Goal: Navigation & Orientation: Find specific page/section

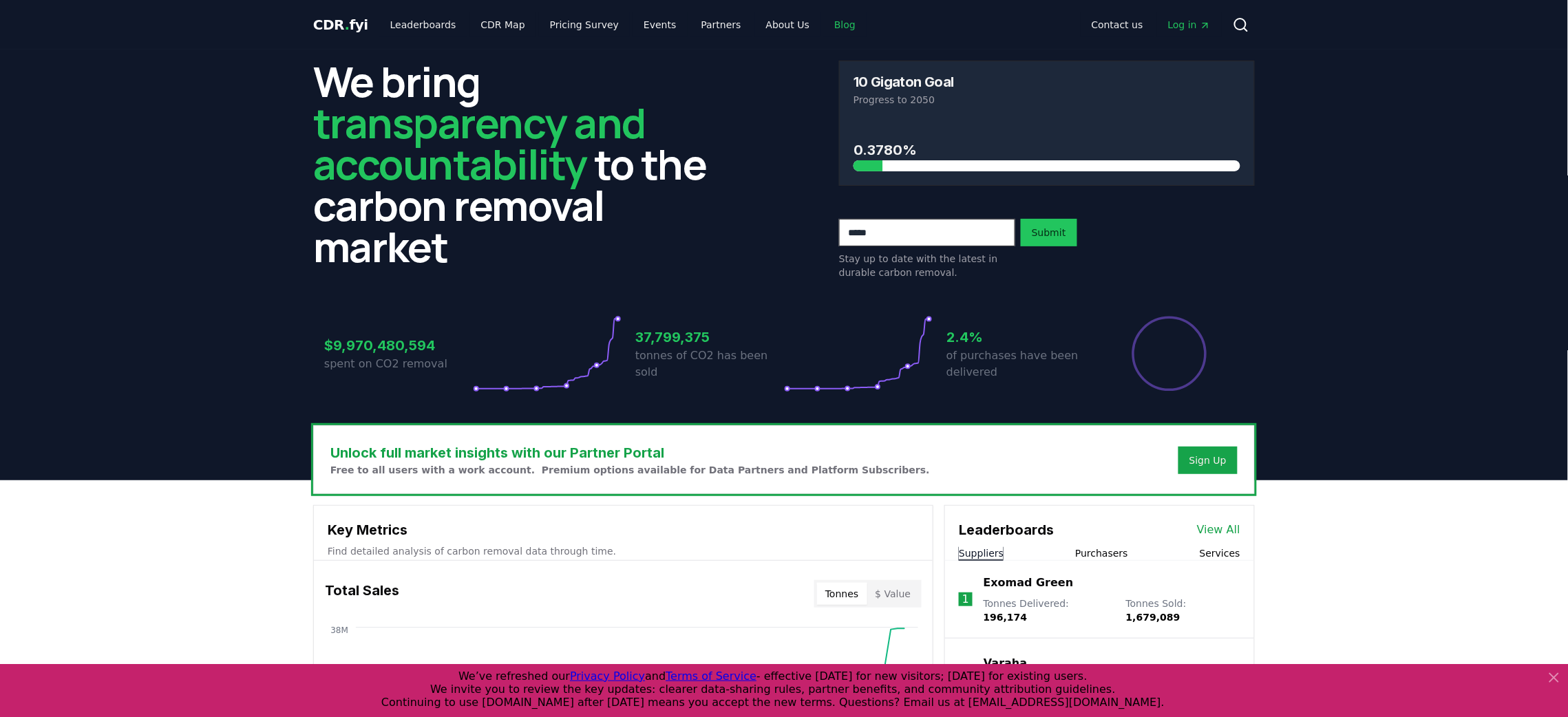
click at [824, 29] on link "Blog" at bounding box center [845, 24] width 43 height 24
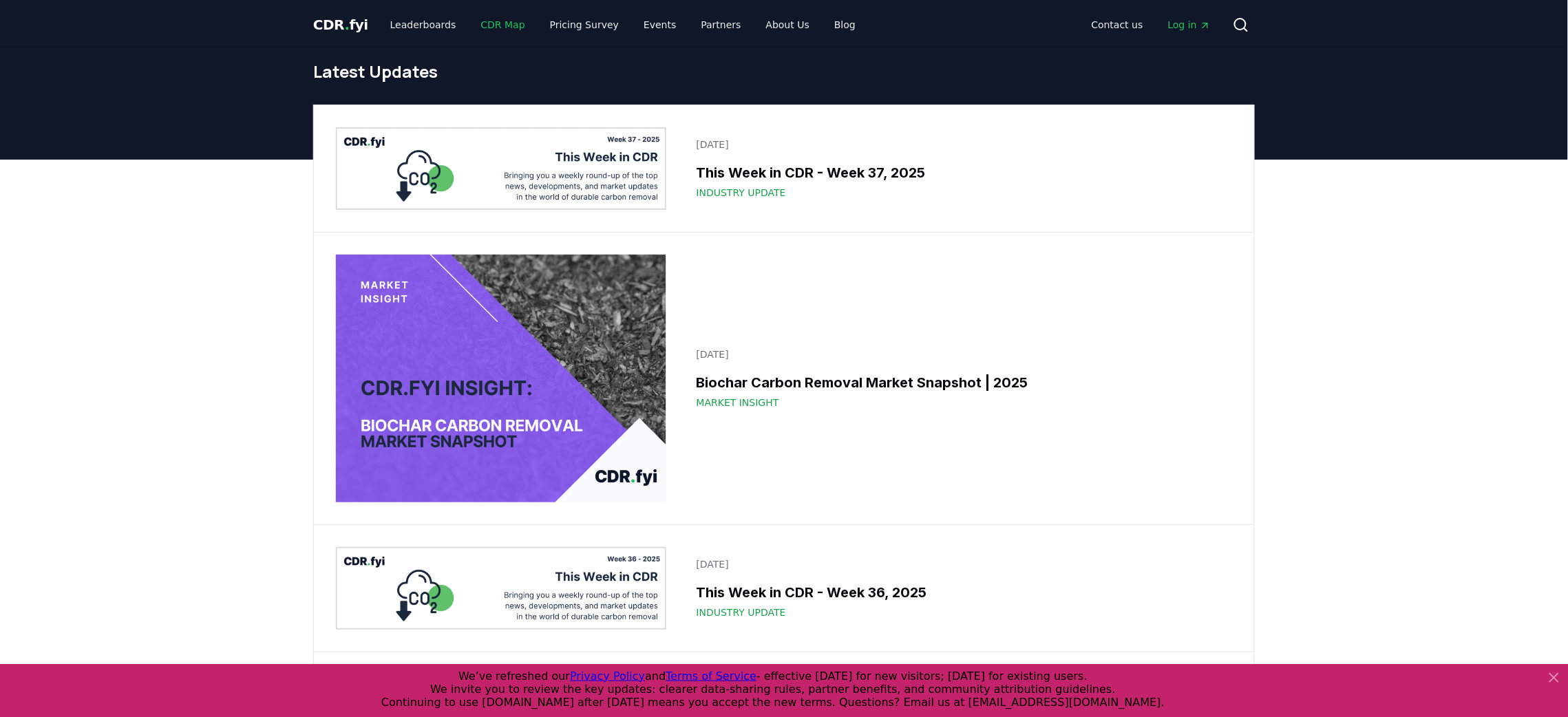
click at [483, 21] on link "CDR Map" at bounding box center [503, 24] width 66 height 24
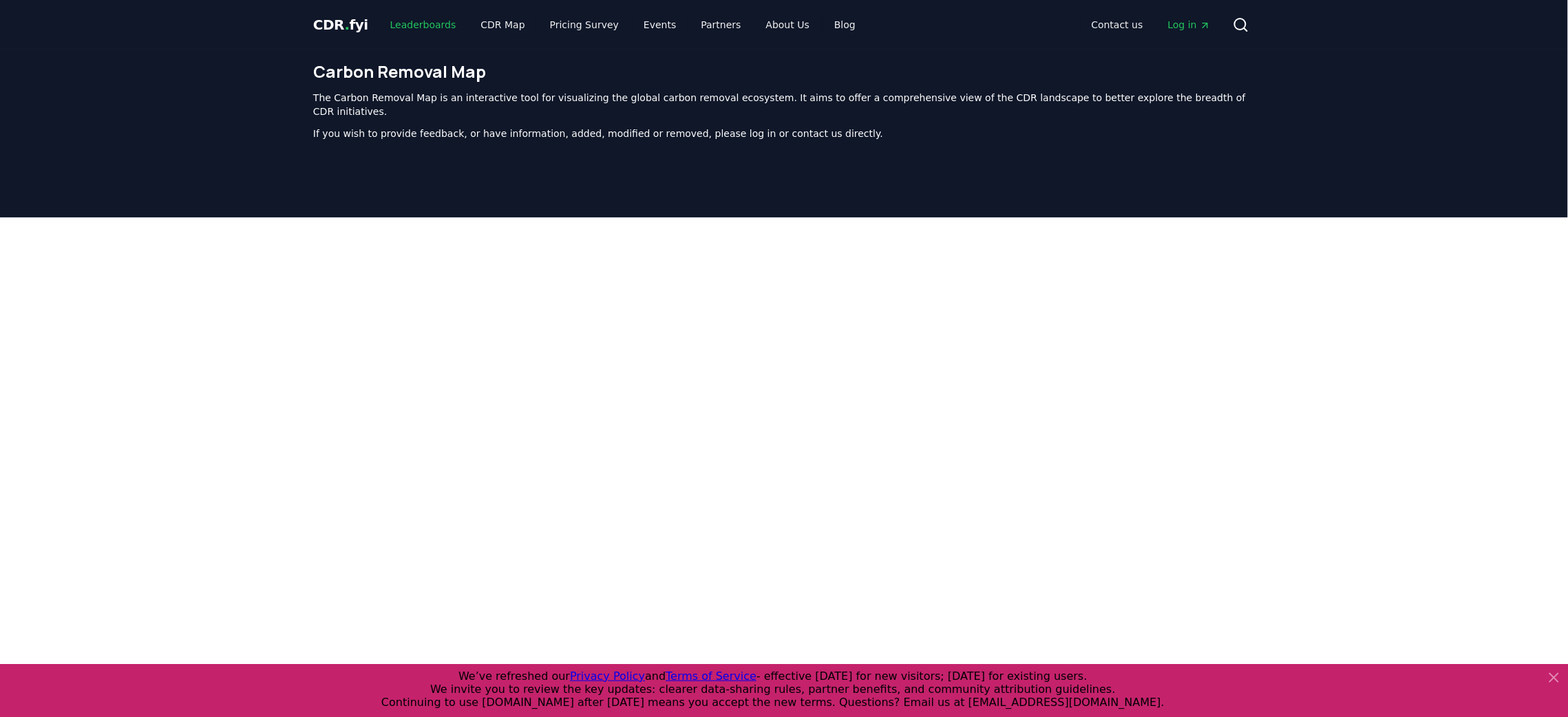
click at [410, 23] on link "Leaderboards" at bounding box center [422, 24] width 88 height 24
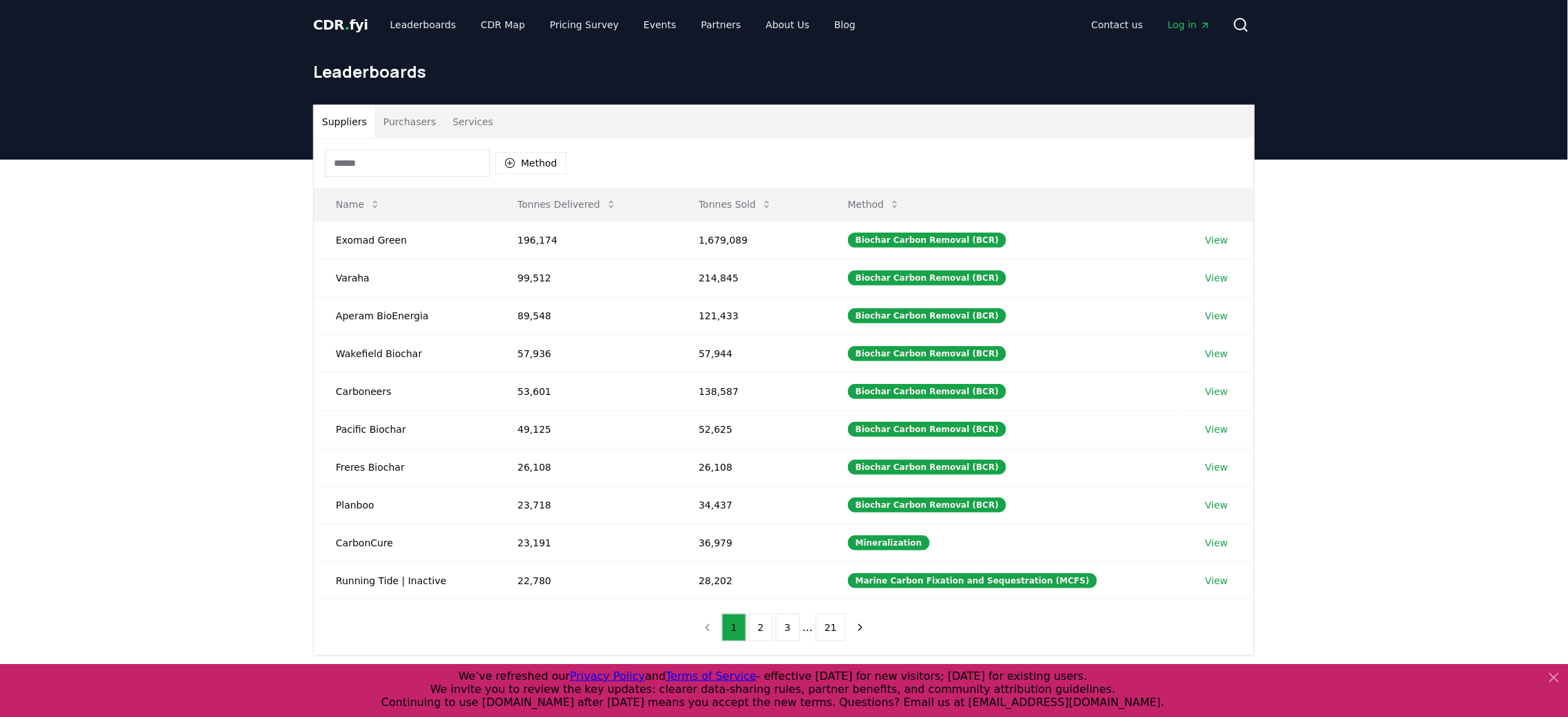
click at [133, 399] on div "Suppliers Purchasers Services Method Name Tonnes Delivered Tonnes Sold Method E…" at bounding box center [784, 434] width 1568 height 551
click at [527, 165] on button "Method" at bounding box center [531, 162] width 71 height 22
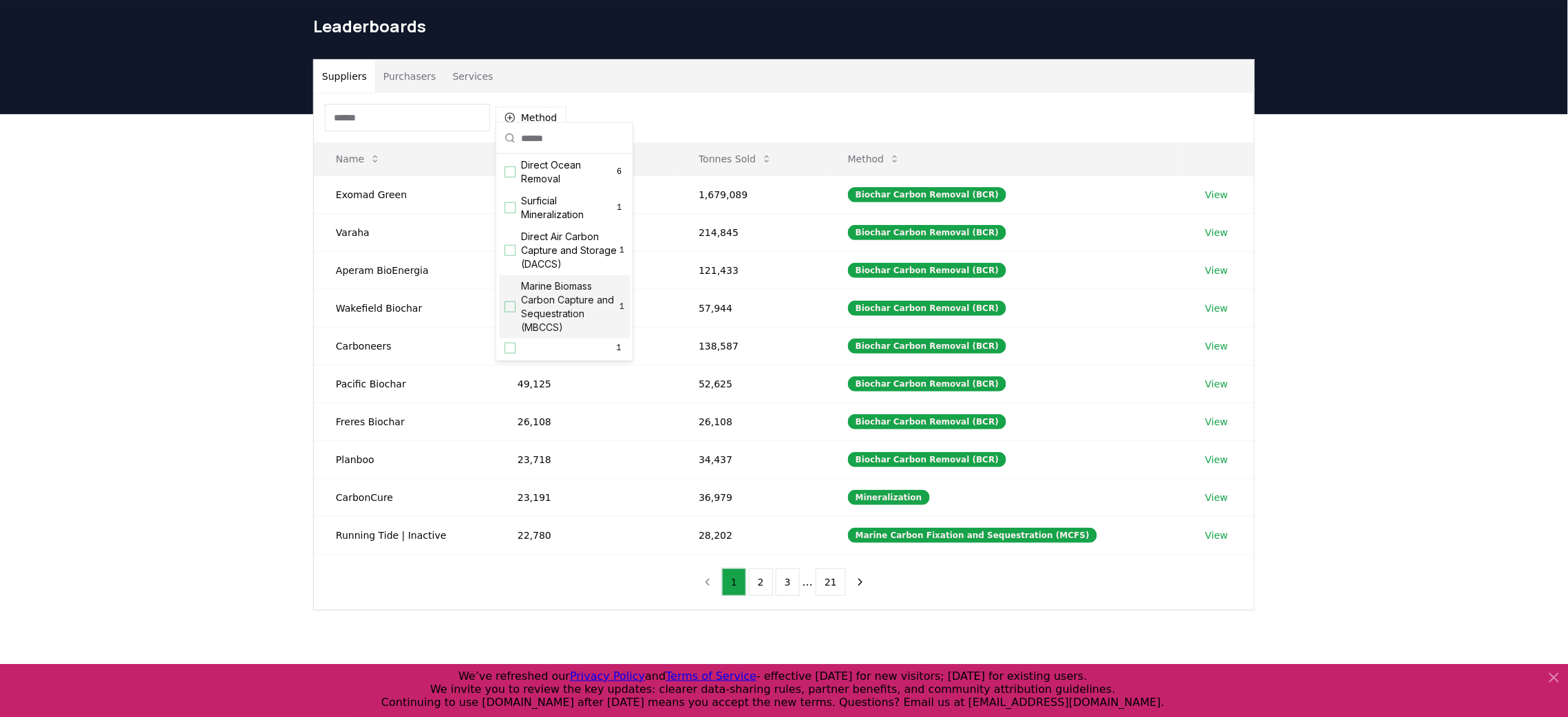
scroll to position [68, 0]
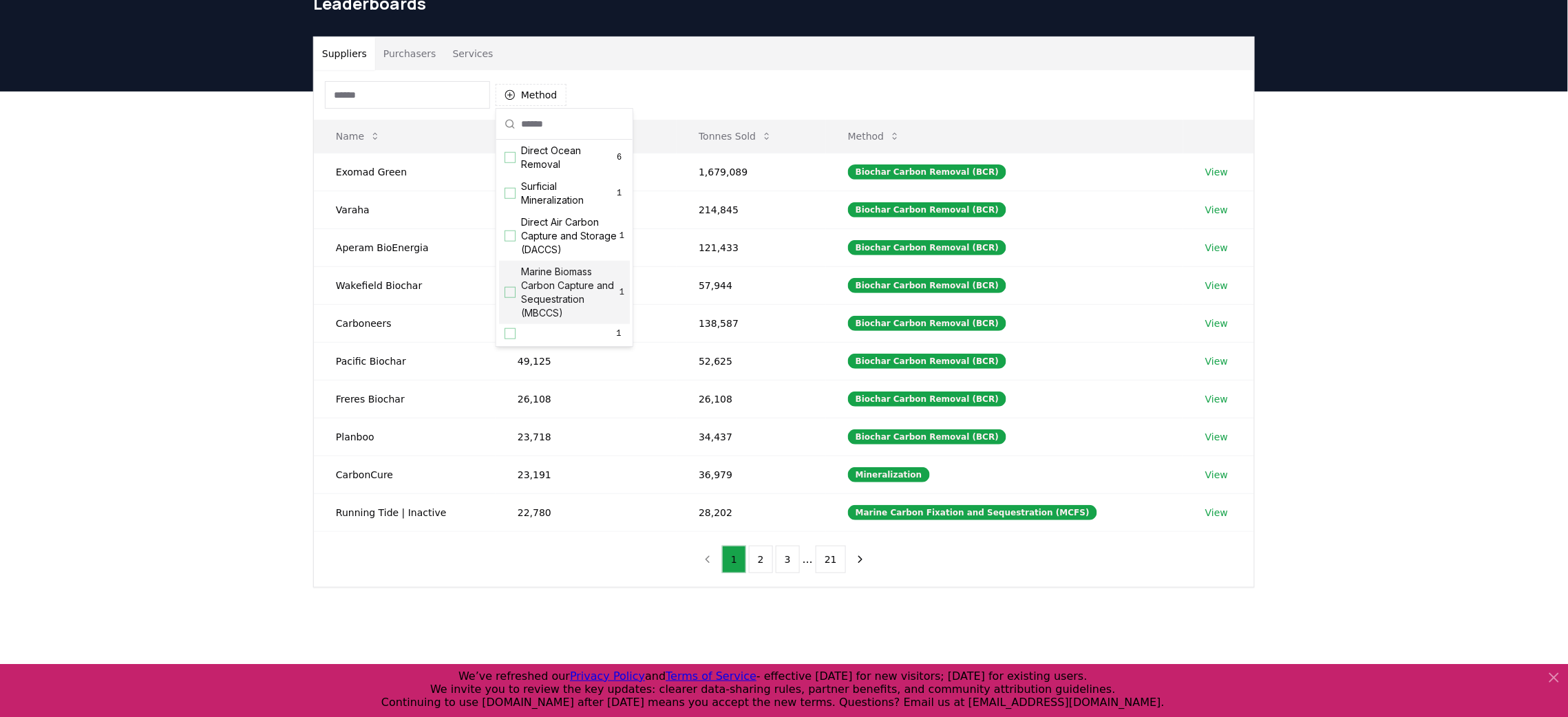
click at [238, 382] on div "Suppliers Purchasers Services Method Name Tonnes Delivered Tonnes Sold Method E…" at bounding box center [784, 367] width 1568 height 551
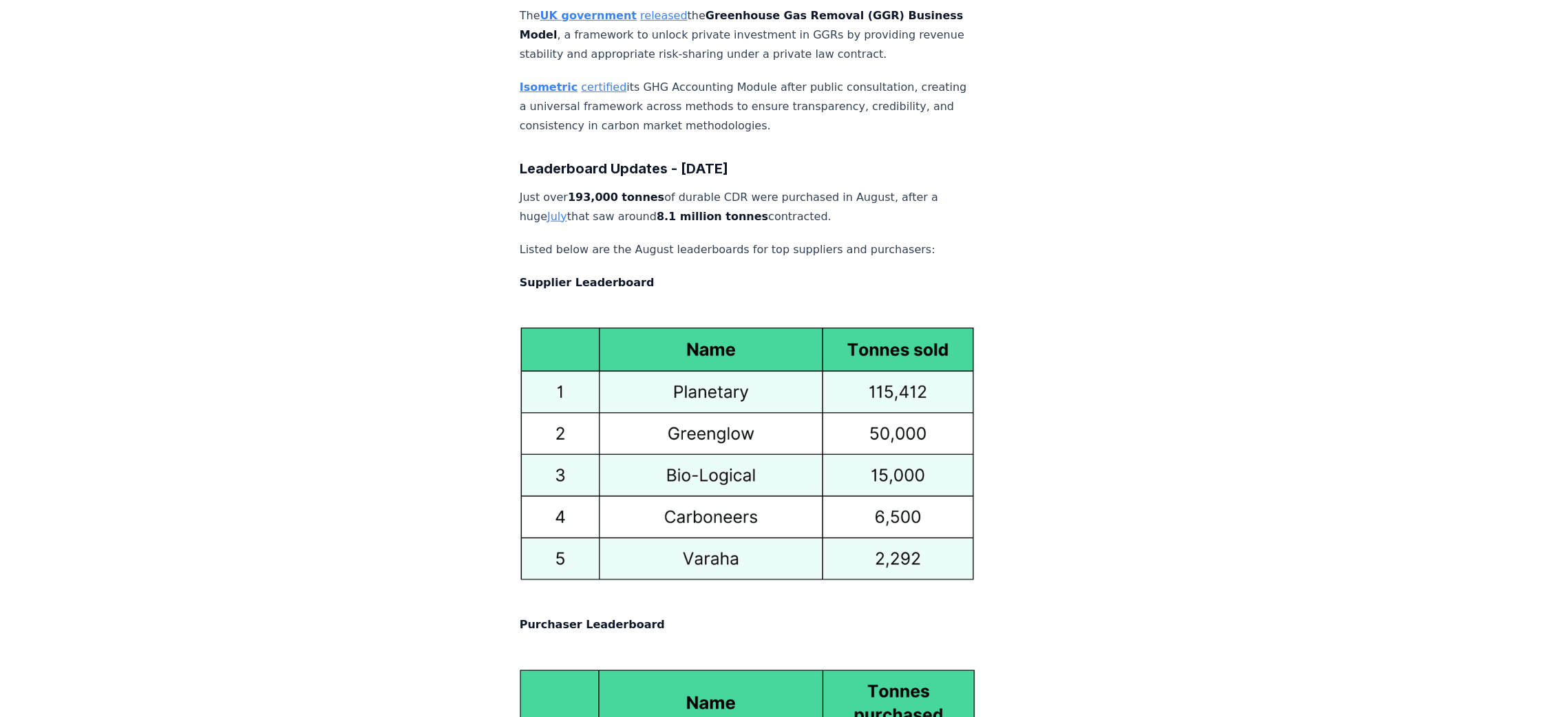
scroll to position [6094, 0]
